Goal: Information Seeking & Learning: Learn about a topic

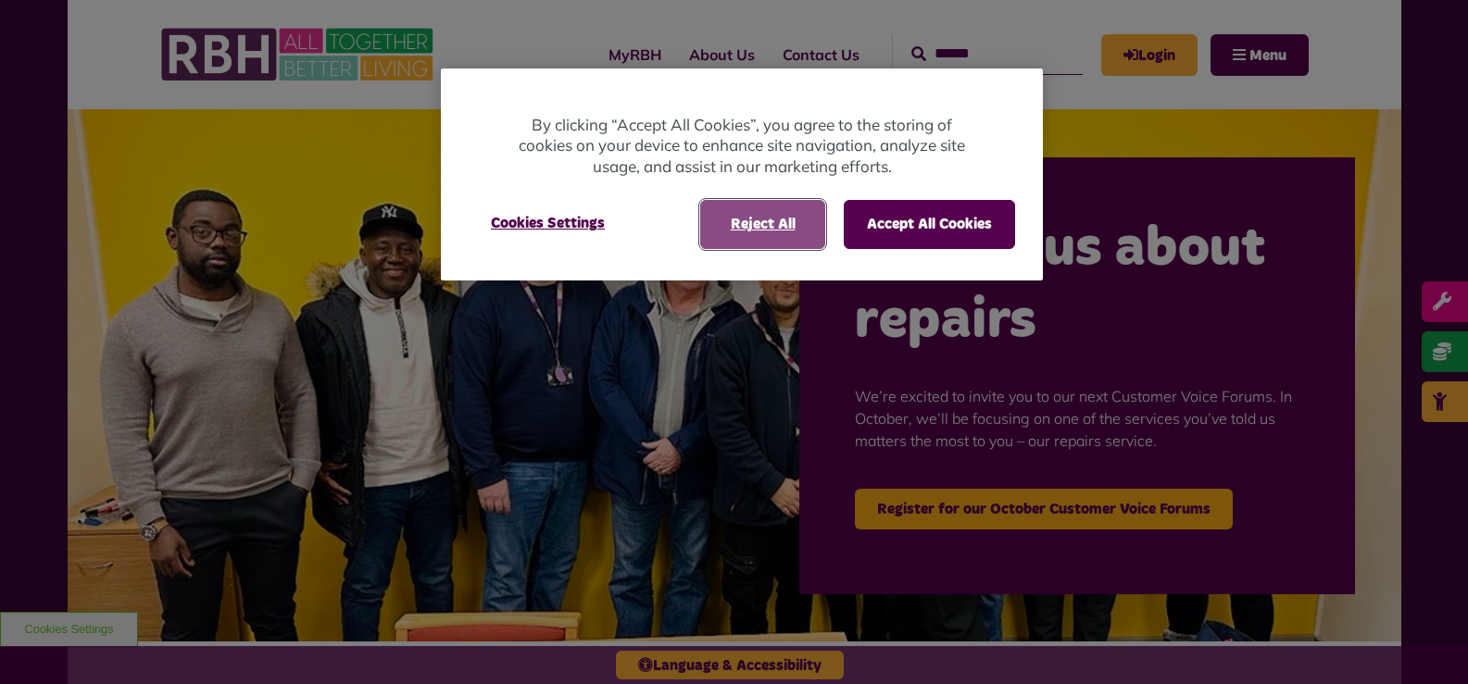
click at [764, 223] on button "Reject All" at bounding box center [762, 224] width 125 height 48
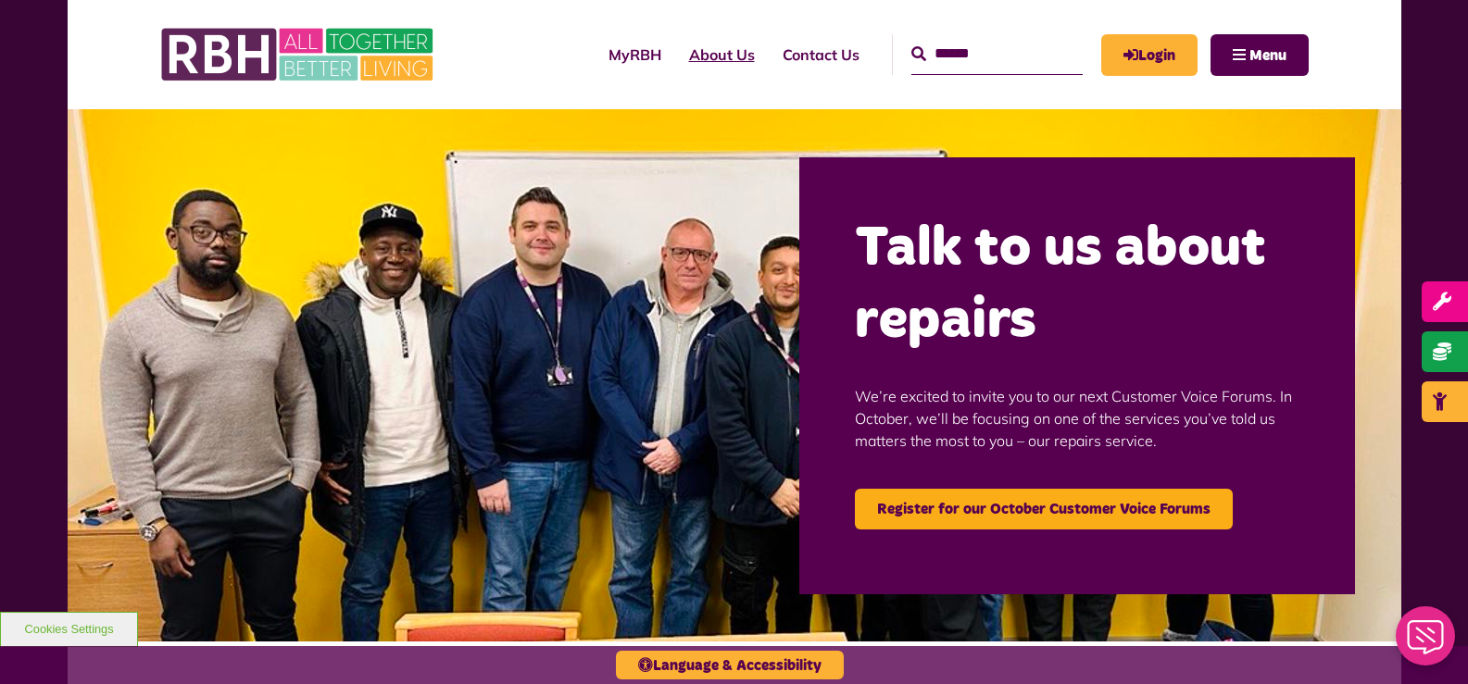
click at [685, 67] on link "About Us" at bounding box center [722, 55] width 94 height 50
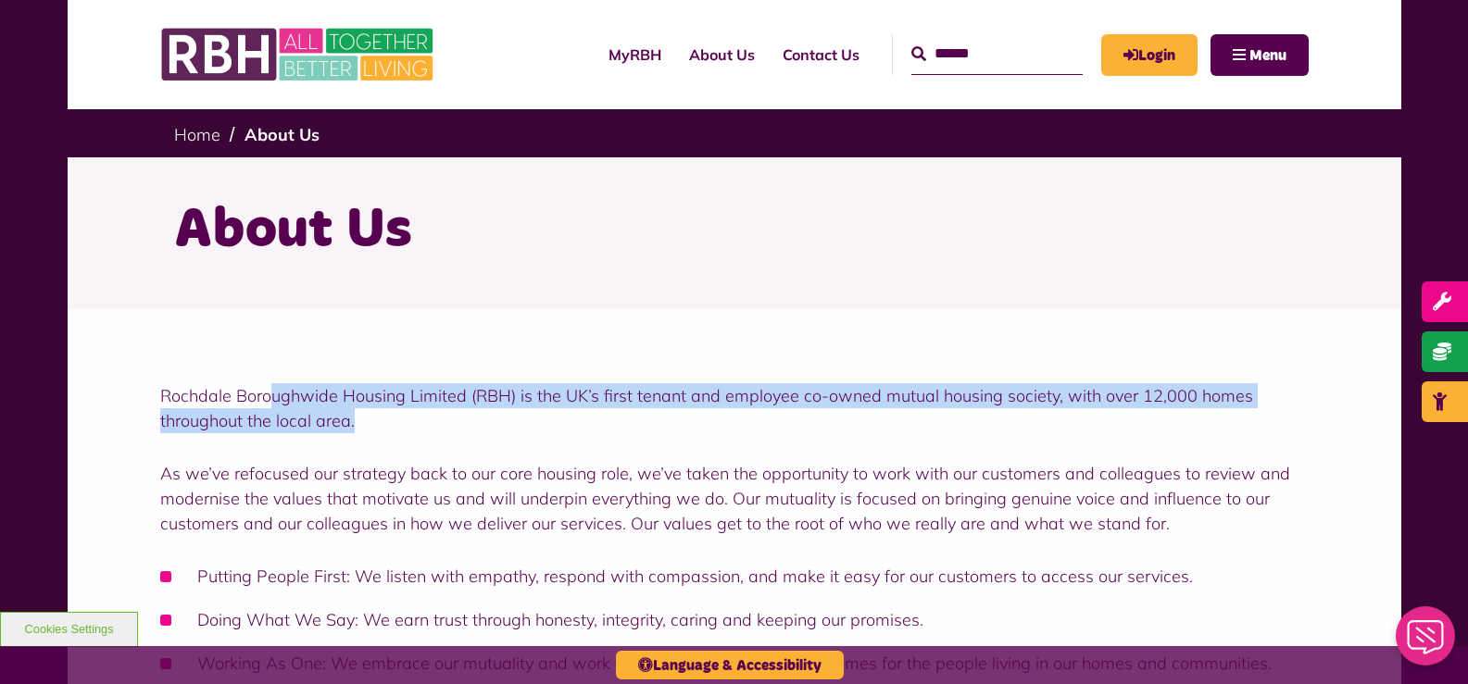
drag, startPoint x: 267, startPoint y: 393, endPoint x: 436, endPoint y: 420, distance: 171.6
click at [436, 420] on p "Rochdale Boroughwide Housing Limited (RBH) is the UK’s first tenant and employe…" at bounding box center [734, 408] width 1148 height 50
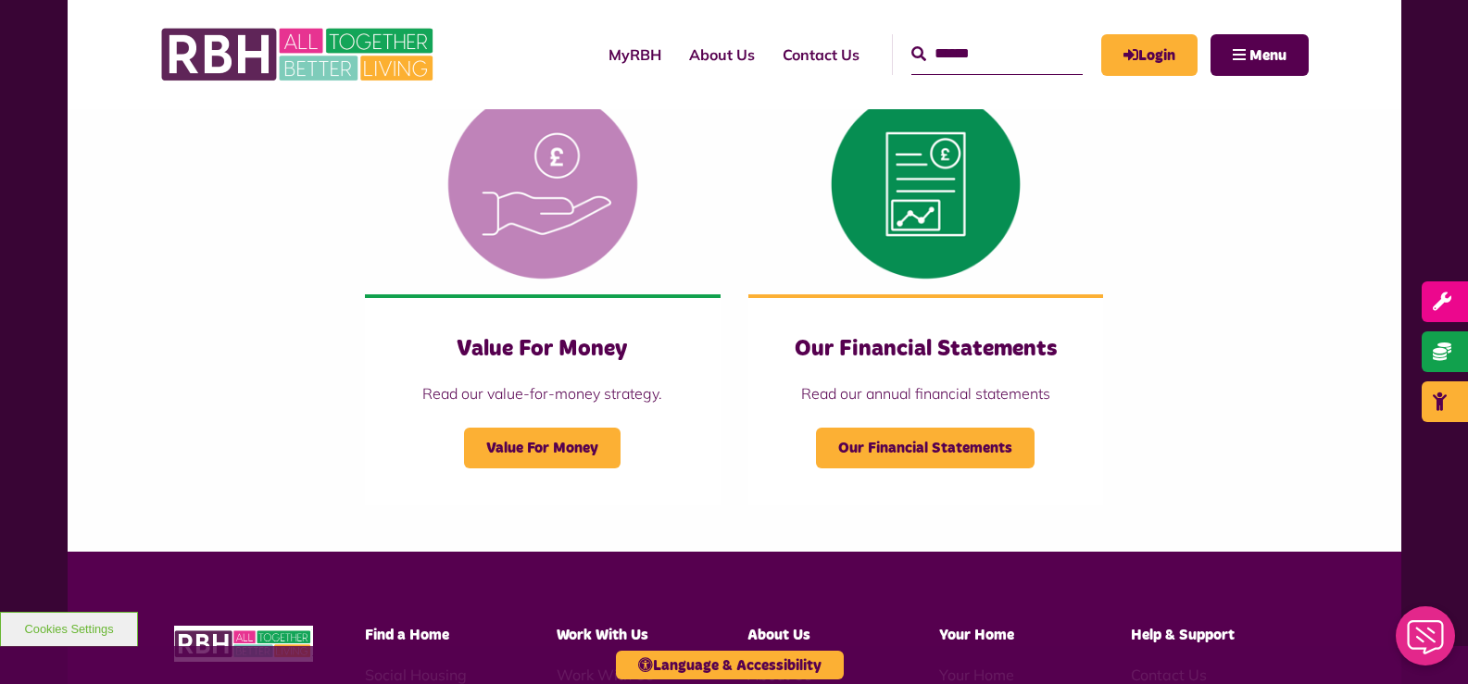
scroll to position [1829, 0]
